Goal: Task Accomplishment & Management: Complete application form

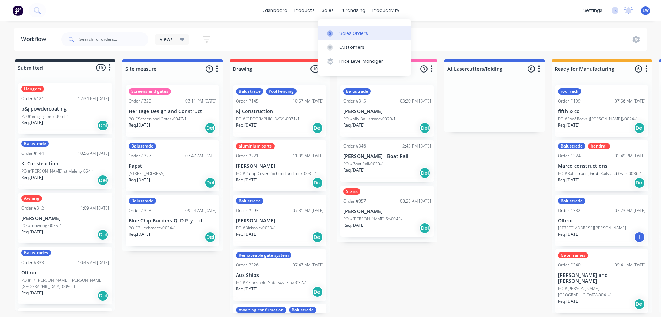
click at [341, 33] on div "Sales Orders" at bounding box center [353, 33] width 29 height 6
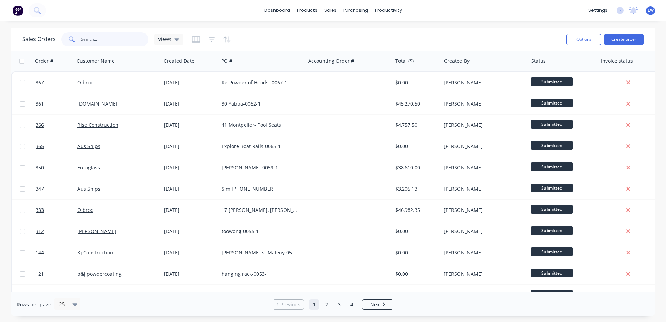
click at [121, 40] on input "text" at bounding box center [115, 39] width 68 height 14
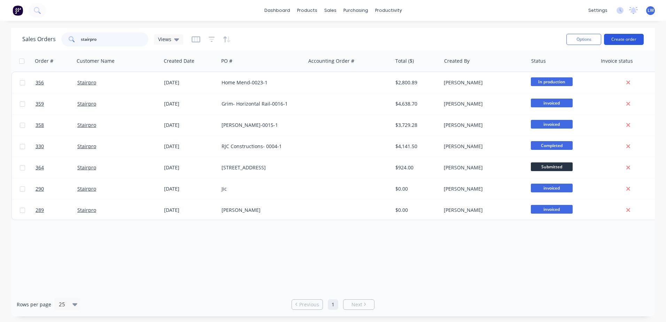
type input "stairpro"
click at [622, 40] on button "Create order" at bounding box center [624, 39] width 40 height 11
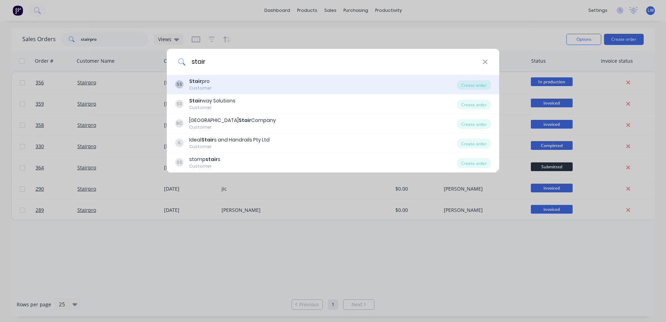
type input "stair"
click at [196, 85] on div "Customer" at bounding box center [200, 88] width 23 height 6
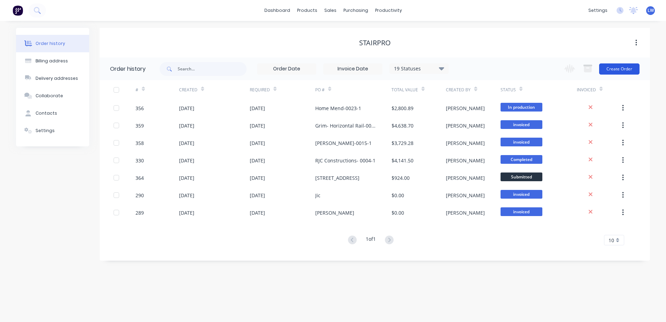
click at [618, 66] on button "Create Order" at bounding box center [619, 68] width 40 height 11
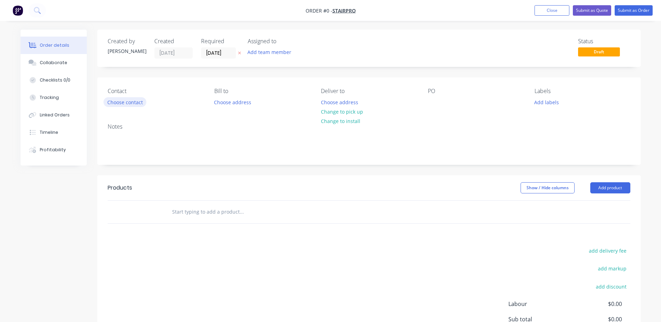
click at [135, 105] on button "Choose contact" at bounding box center [124, 101] width 43 height 9
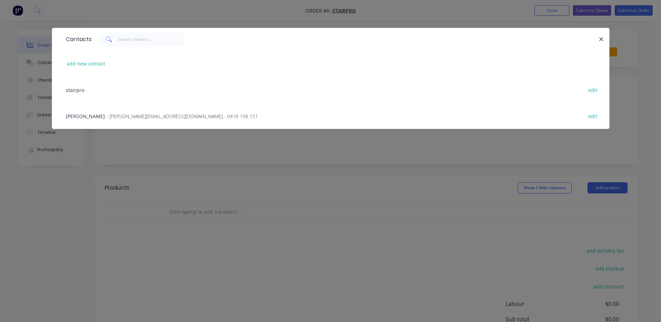
click at [81, 117] on span "[PERSON_NAME]" at bounding box center [85, 116] width 39 height 7
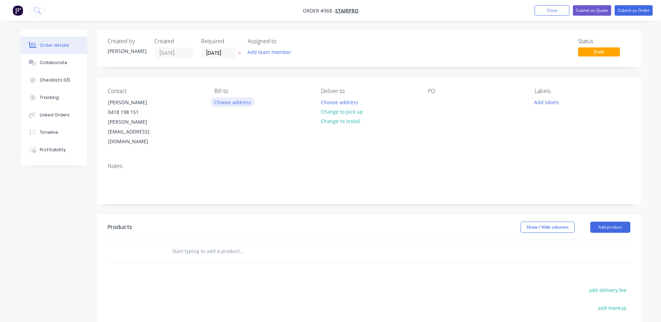
click at [239, 101] on button "Choose address" at bounding box center [232, 101] width 45 height 9
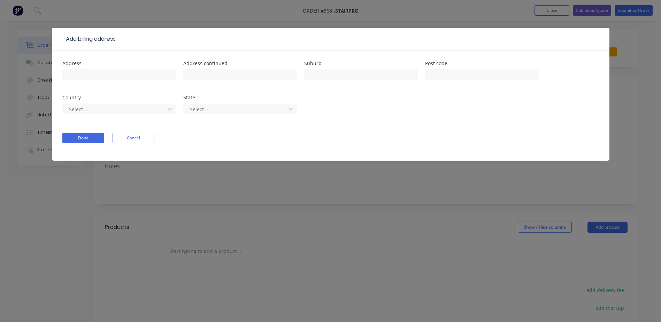
drag, startPoint x: 127, startPoint y: 139, endPoint x: 130, endPoint y: 134, distance: 5.7
click at [127, 139] on button "Cancel" at bounding box center [134, 138] width 42 height 10
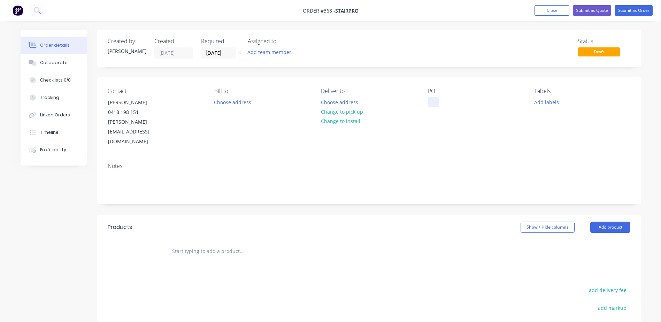
click at [434, 102] on div at bounding box center [433, 102] width 11 height 10
click at [549, 104] on button "Add labels" at bounding box center [547, 101] width 32 height 9
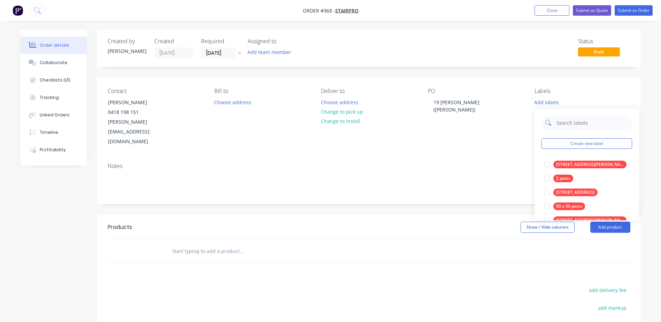
click at [564, 119] on input "text" at bounding box center [592, 123] width 73 height 14
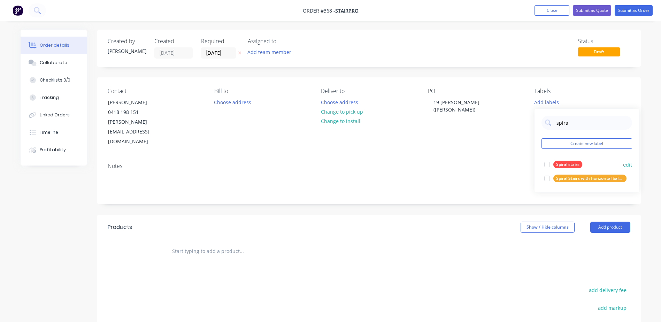
type input "spira"
click at [567, 166] on div "Spiral stairs" at bounding box center [567, 165] width 29 height 8
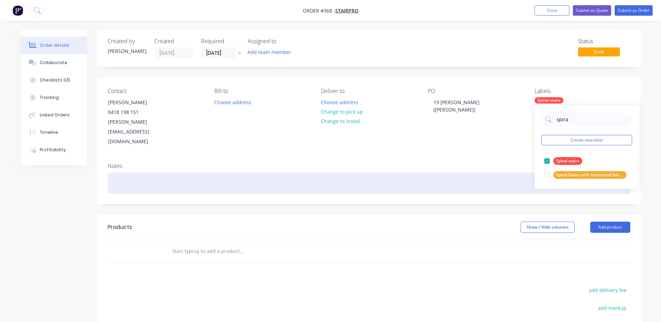
click at [513, 172] on div at bounding box center [369, 182] width 523 height 21
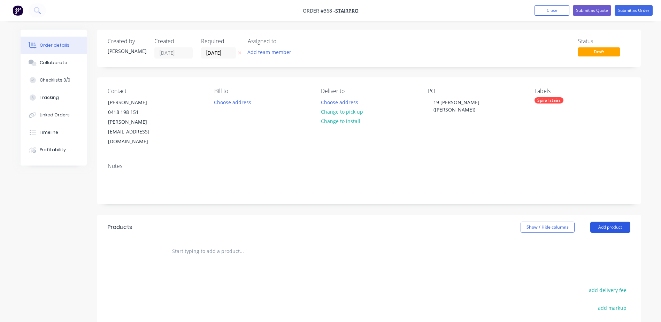
click at [604, 222] on button "Add product" at bounding box center [610, 227] width 40 height 11
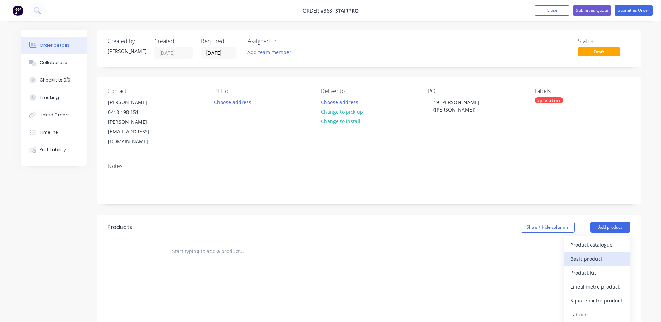
click at [583, 254] on div "Basic product" at bounding box center [597, 259] width 54 height 10
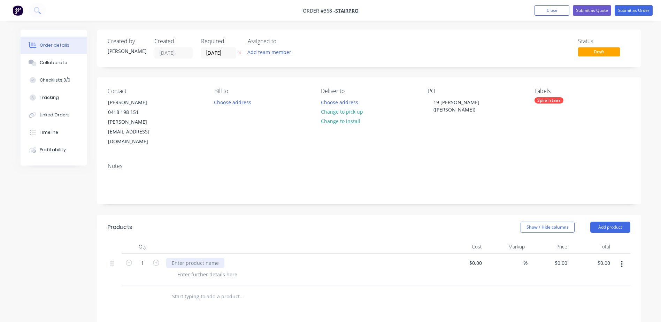
click at [190, 258] on div at bounding box center [195, 263] width 58 height 10
click at [147, 269] on div "Qty Cost Markup Price Total 1 Spiral Staircase (Quote No SP240542) $0.00 $0.00 …" at bounding box center [369, 274] width 544 height 68
click at [480, 258] on input at bounding box center [477, 263] width 16 height 10
type input "$16,646.00"
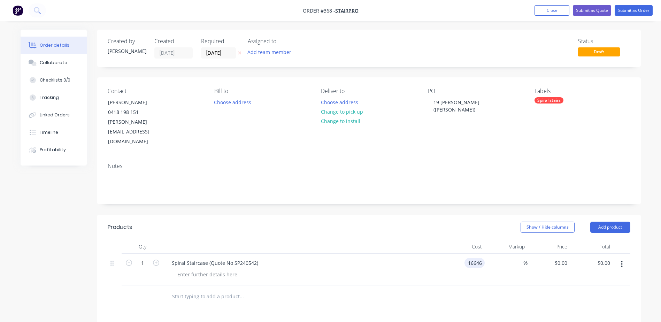
type input "$16,646.00"
click at [398, 240] on div at bounding box center [302, 247] width 279 height 14
click at [636, 13] on button "Submit as Order" at bounding box center [634, 10] width 38 height 10
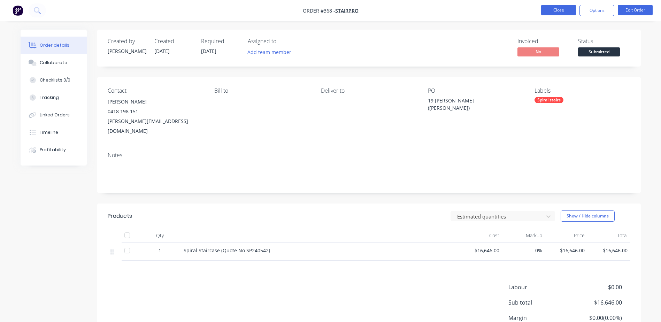
click at [558, 13] on button "Close" at bounding box center [558, 10] width 35 height 10
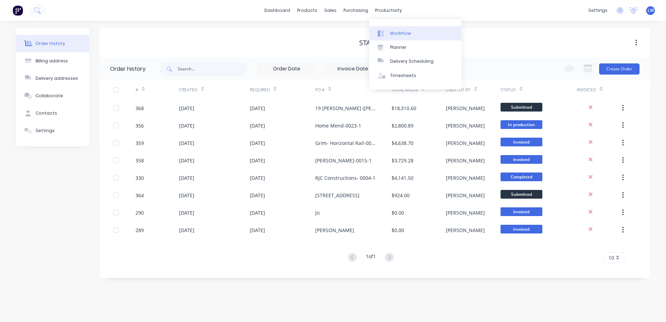
click at [388, 33] on link "Workflow" at bounding box center [415, 33] width 92 height 14
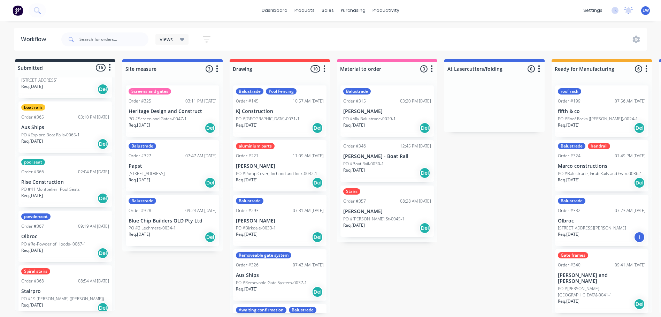
scroll to position [1, 0]
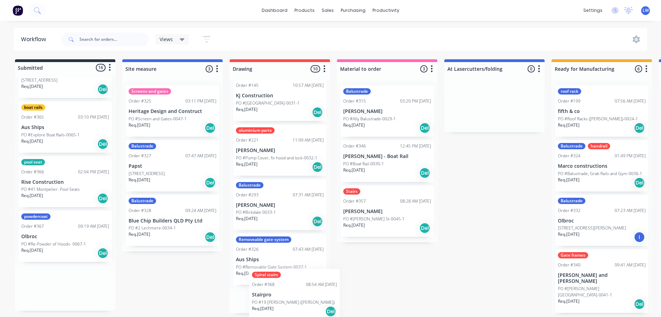
drag, startPoint x: 49, startPoint y: 280, endPoint x: 284, endPoint y: 291, distance: 235.1
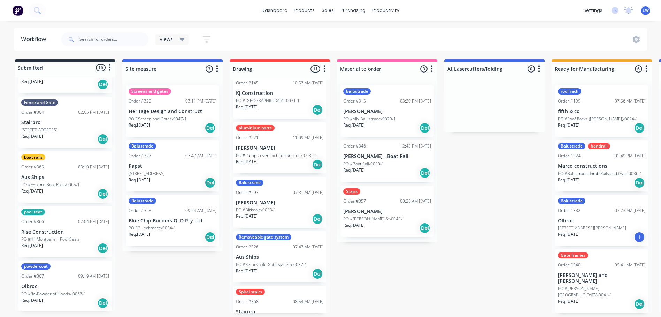
scroll to position [597, 0]
